Goal: Task Accomplishment & Management: Manage account settings

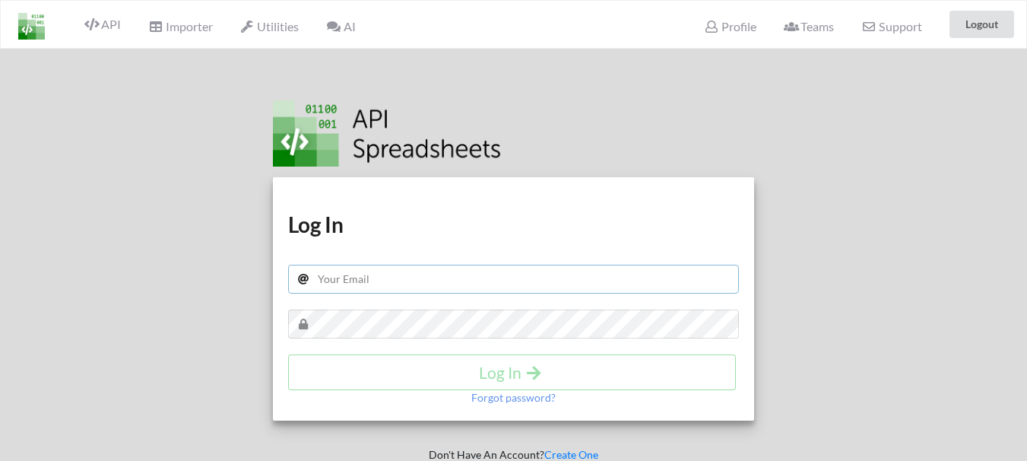
click at [395, 281] on input "text" at bounding box center [513, 279] width 451 height 29
type input "parts.gws@modihyundai.co.in"
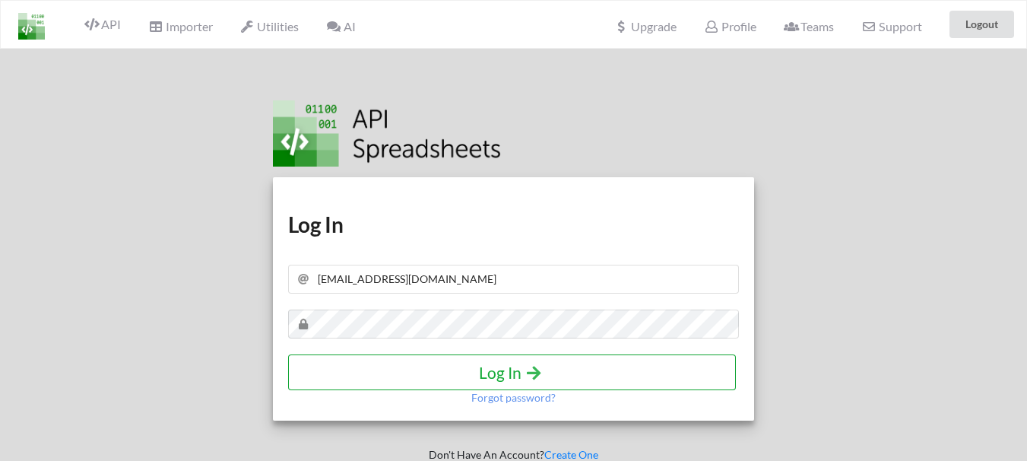
click at [499, 364] on h4 "Log In" at bounding box center [512, 372] width 416 height 19
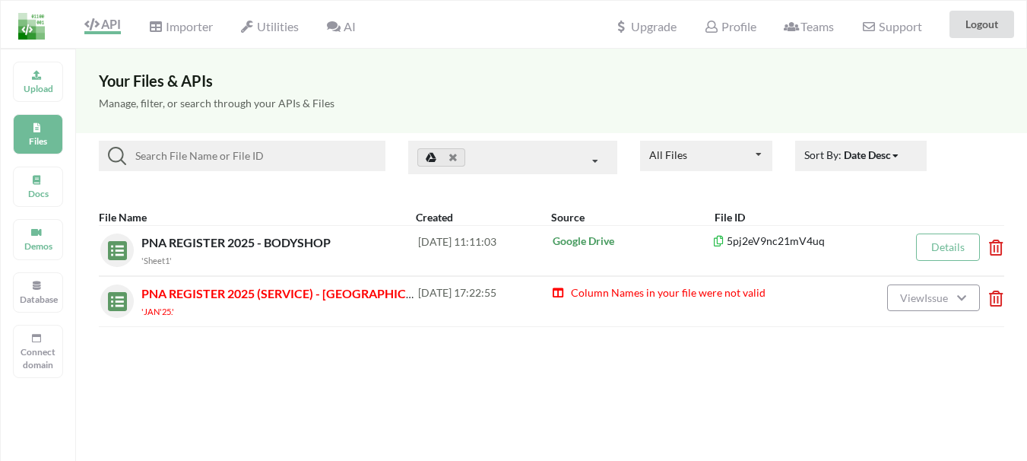
click at [993, 296] on icon at bounding box center [991, 293] width 5 height 6
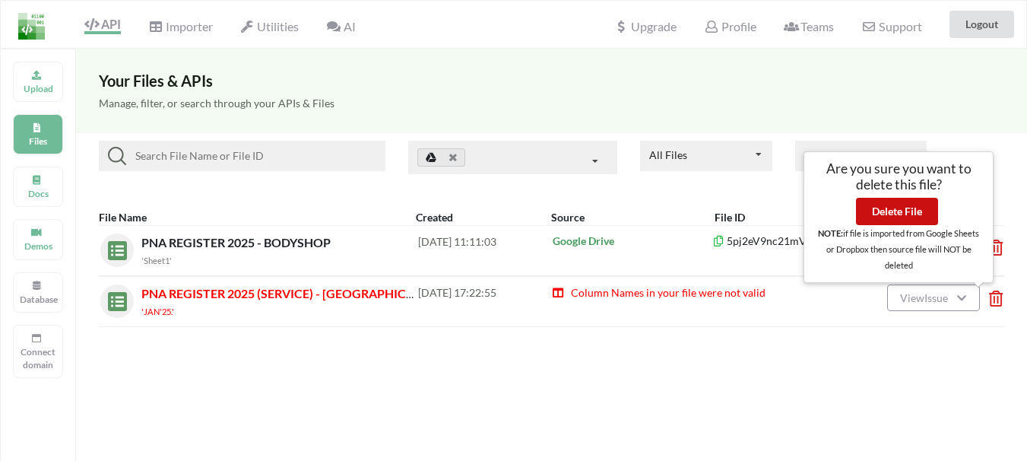
click at [902, 211] on button "Delete File" at bounding box center [897, 211] width 82 height 27
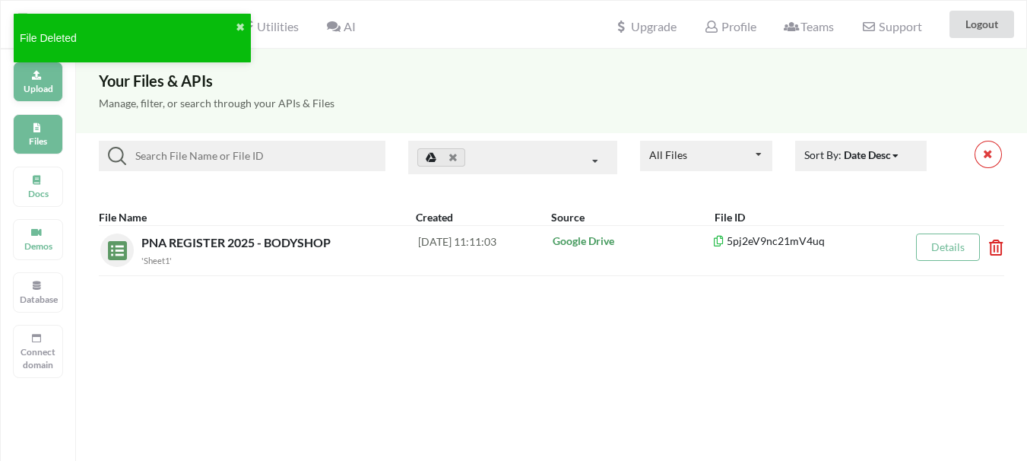
click at [36, 85] on p "Upload" at bounding box center [38, 88] width 36 height 13
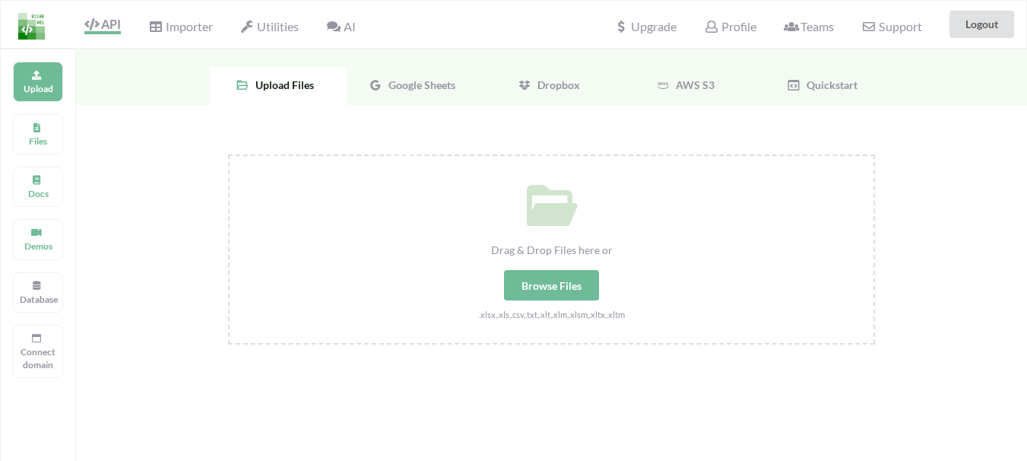
click at [418, 89] on span "Google Sheets" at bounding box center [418, 84] width 73 height 13
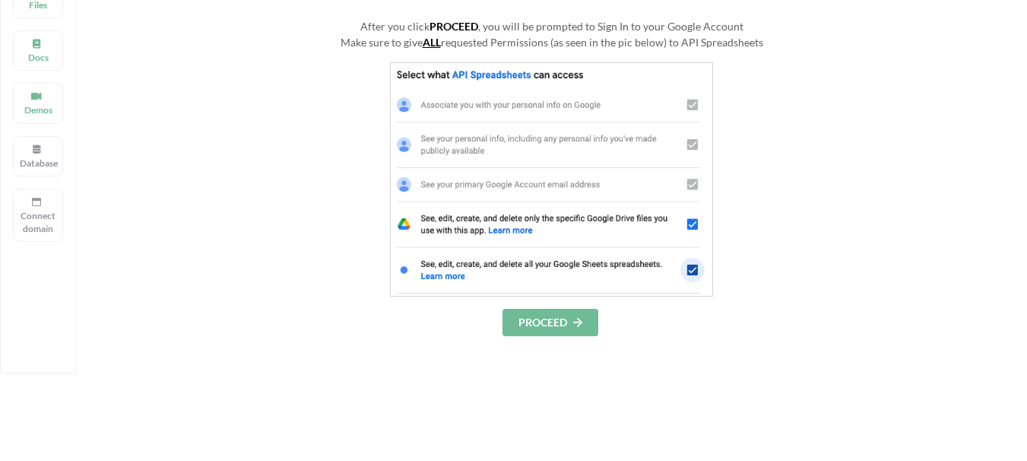
scroll to position [152, 0]
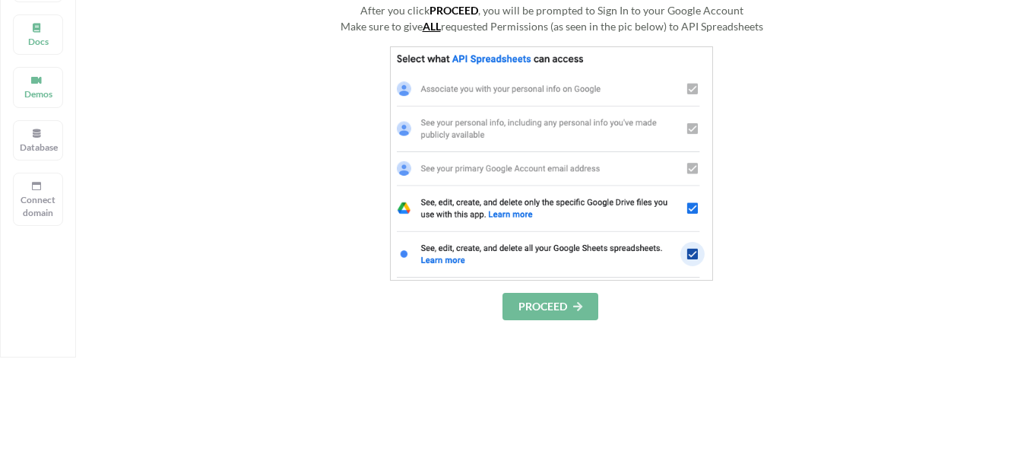
click at [534, 305] on button "PROCEED" at bounding box center [550, 306] width 96 height 27
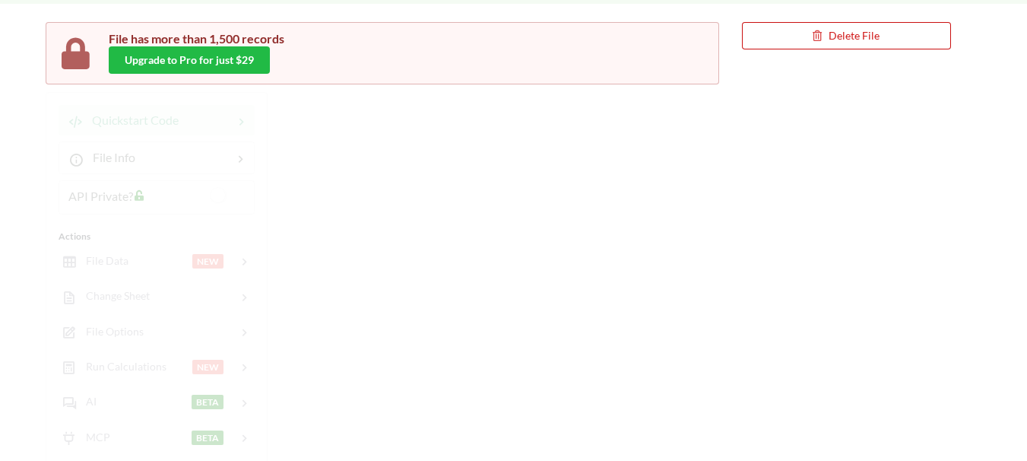
click at [860, 38] on button "Delete File" at bounding box center [846, 35] width 209 height 27
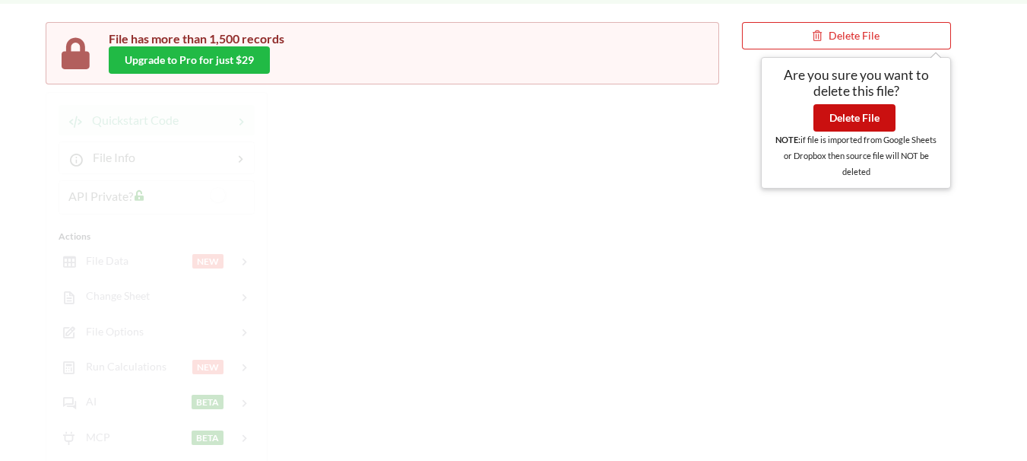
click at [845, 123] on button "Delete File" at bounding box center [854, 117] width 82 height 27
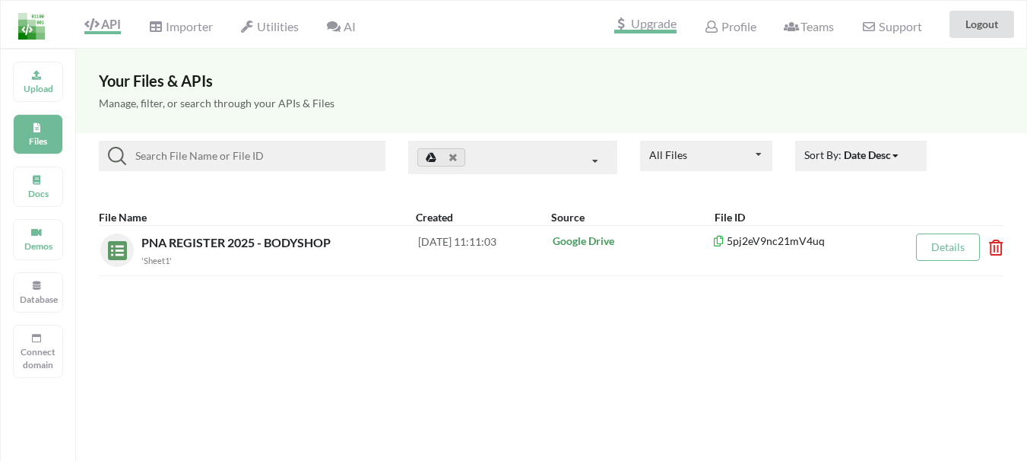
click at [629, 29] on span "Upgrade" at bounding box center [645, 25] width 62 height 16
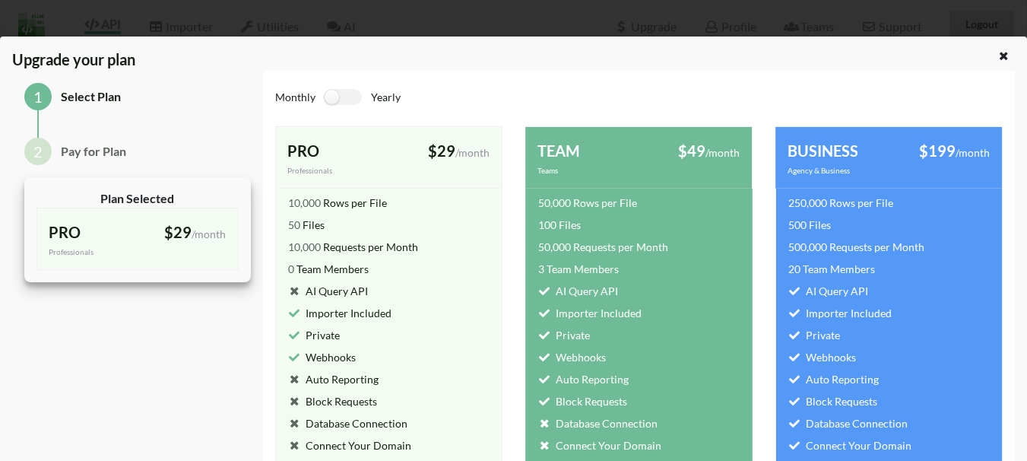
click at [518, 64] on div "Upgrade your plan" at bounding box center [471, 59] width 940 height 23
